Goal: Information Seeking & Learning: Learn about a topic

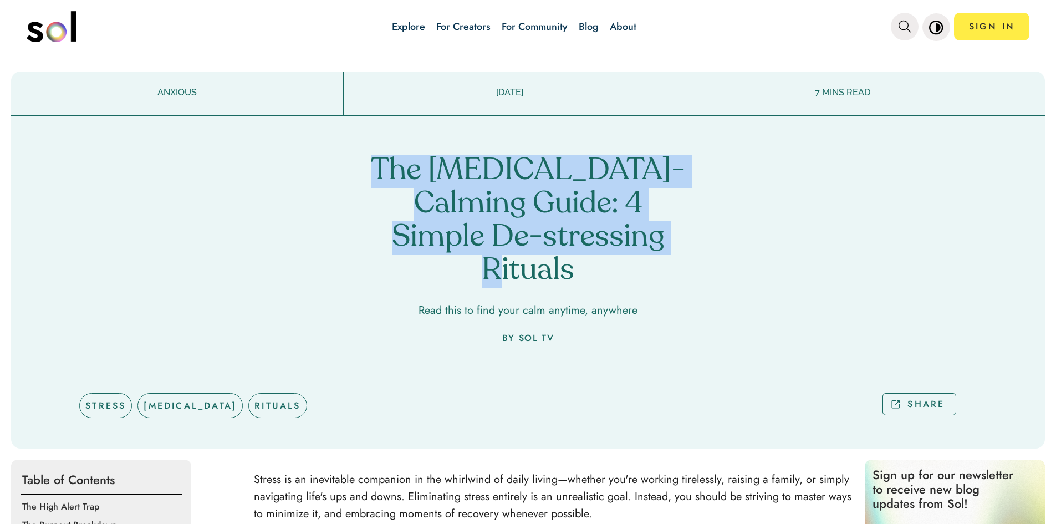
drag, startPoint x: 403, startPoint y: 166, endPoint x: 661, endPoint y: 242, distance: 269.4
click at [661, 242] on h1 "The [MEDICAL_DATA]-Calming Guide: 4 Simple De-stressing Rituals" at bounding box center [528, 221] width 327 height 133
copy h1 "The [MEDICAL_DATA]-Calming Guide: 4 Simple De-stressing Rituals"
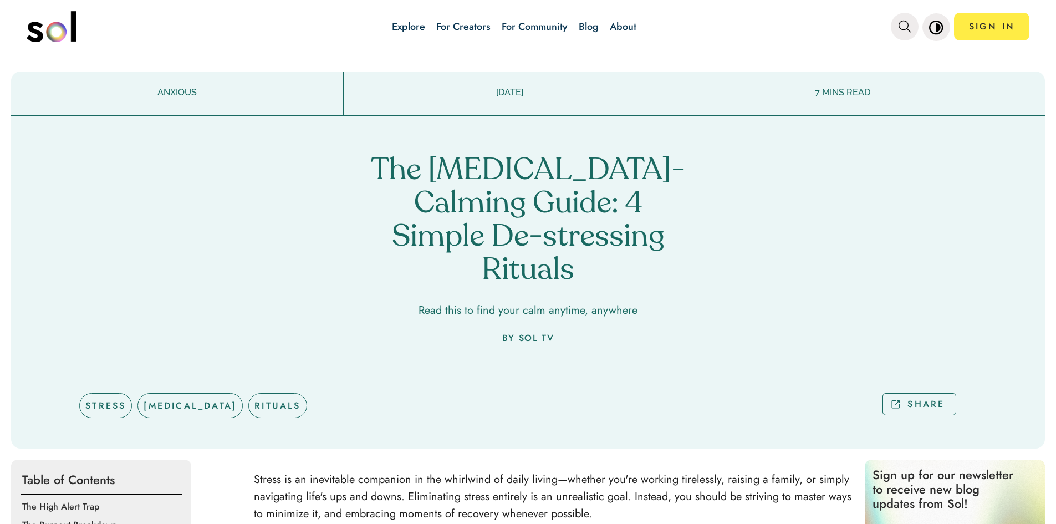
click at [340, 325] on div "The [MEDICAL_DATA]-Calming Guide: 4 Simple De-stressing Rituals Read this to fi…" at bounding box center [528, 282] width 1034 height 333
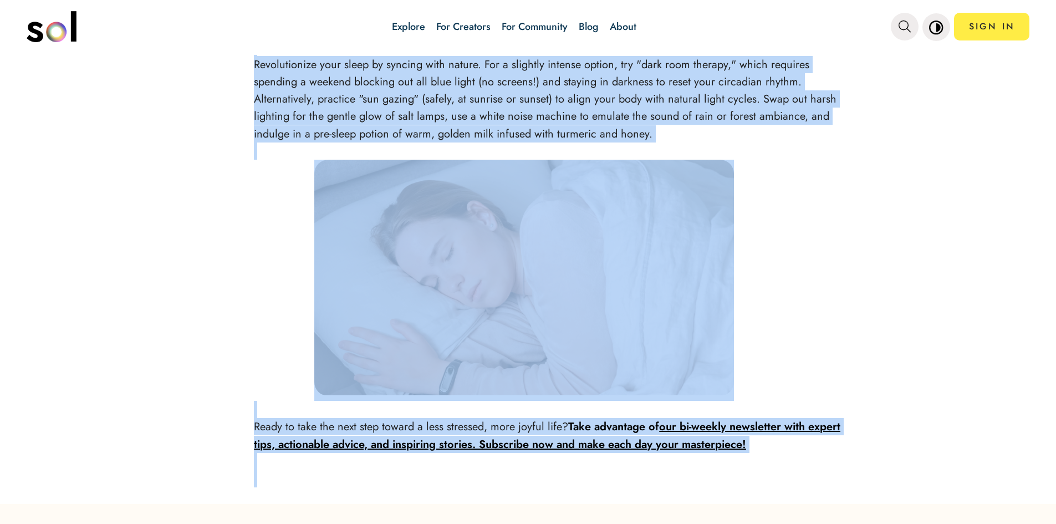
scroll to position [2661, 0]
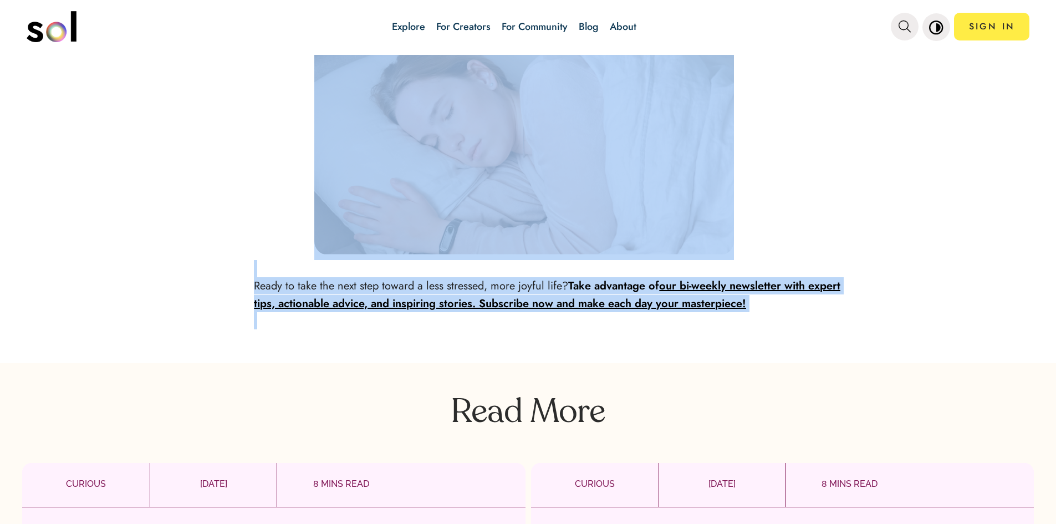
drag, startPoint x: 251, startPoint y: 332, endPoint x: 768, endPoint y: 268, distance: 521.2
copy div "Loremi do si ametconsec adipiscin el sed doeiusmod te incid utlabo—etdolor mag'…"
